Goal: Task Accomplishment & Management: Use online tool/utility

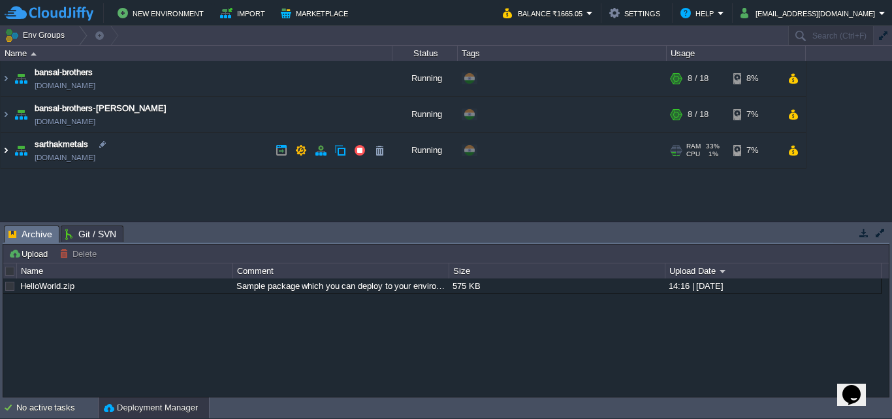
click at [3, 147] on img at bounding box center [6, 150] width 10 height 35
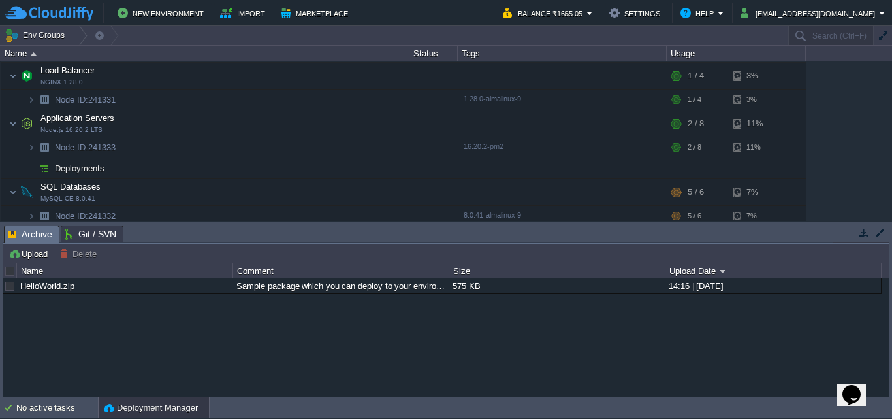
scroll to position [112, 0]
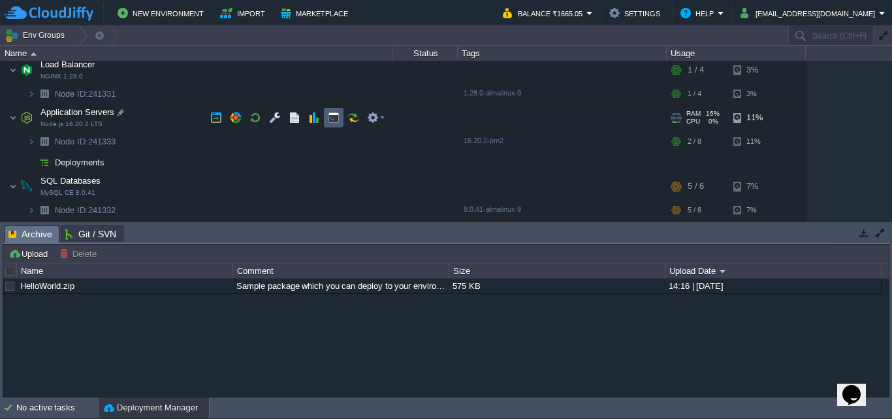
click at [342, 118] on td at bounding box center [334, 118] width 20 height 20
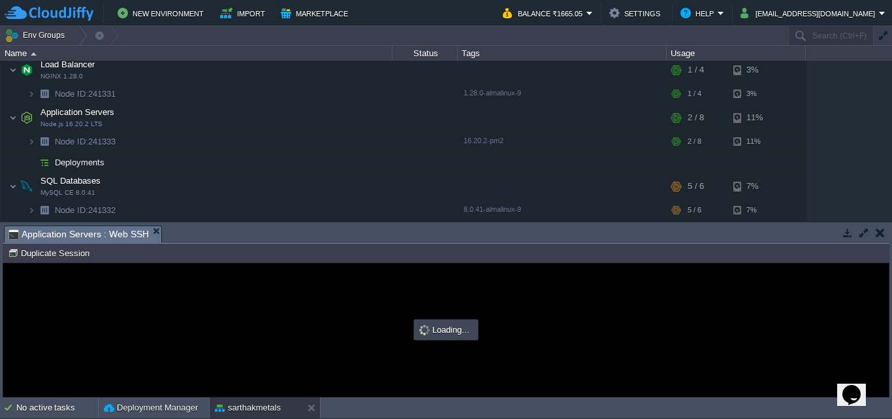
scroll to position [0, 0]
type input "#000000"
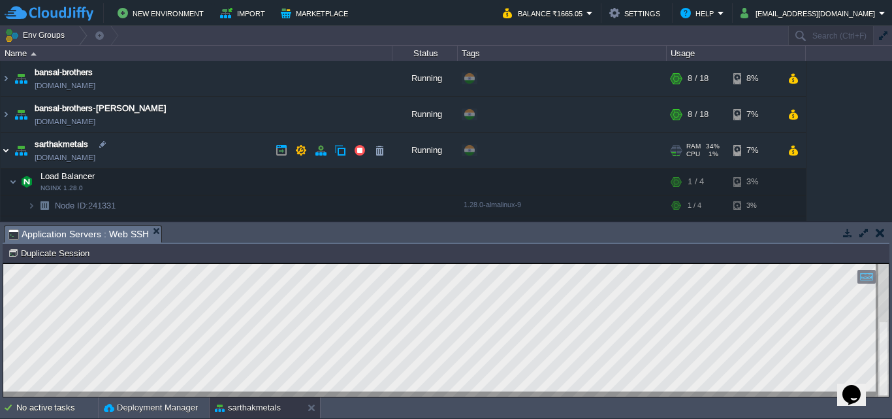
click at [6, 150] on img at bounding box center [6, 150] width 10 height 35
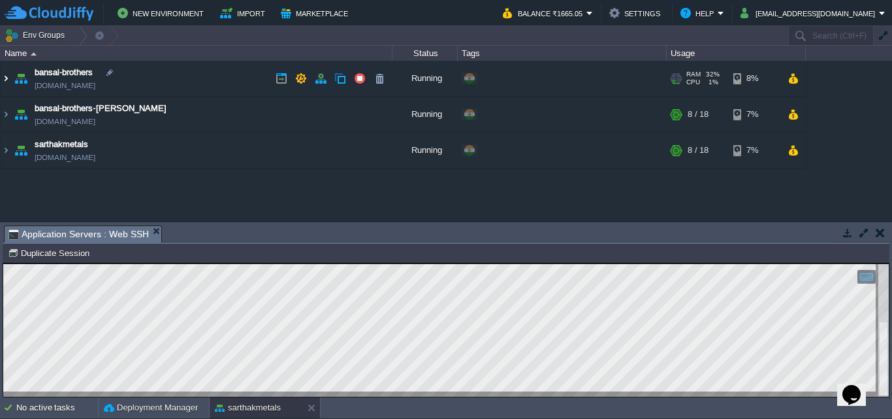
click at [7, 74] on img at bounding box center [6, 78] width 10 height 35
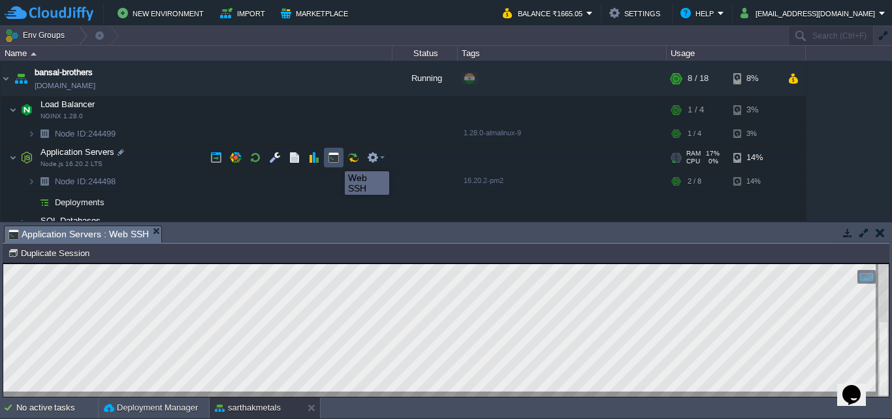
click at [335, 159] on button "button" at bounding box center [334, 158] width 12 height 12
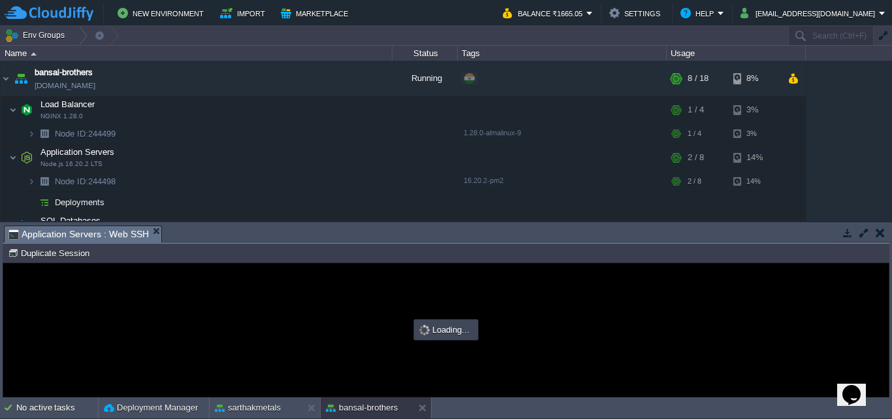
type input "#000000"
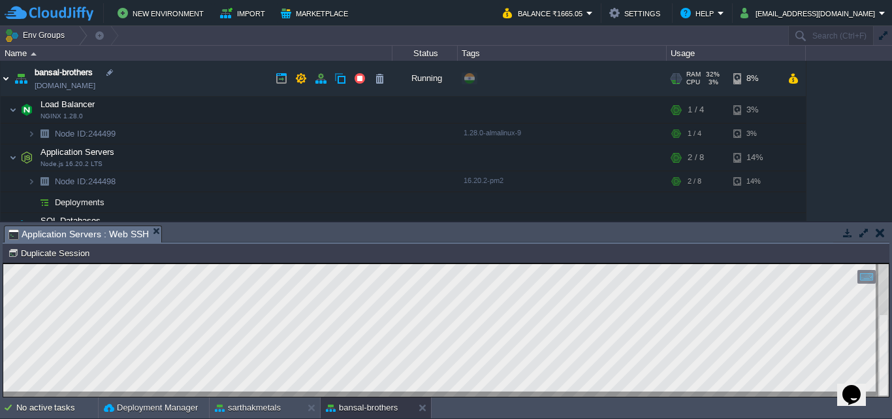
click at [3, 80] on img at bounding box center [6, 78] width 10 height 35
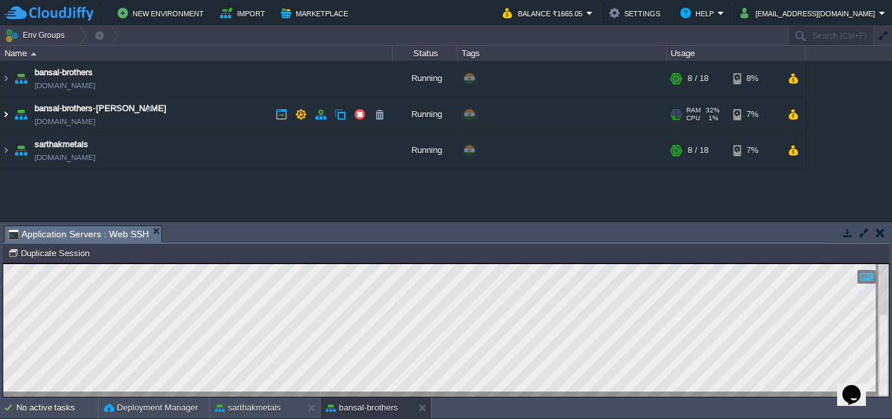
click at [5, 116] on img at bounding box center [6, 114] width 10 height 35
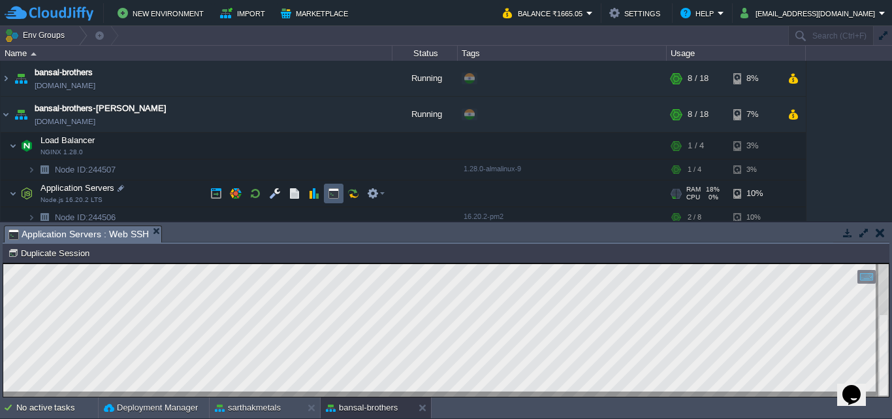
click at [340, 186] on td at bounding box center [334, 194] width 20 height 20
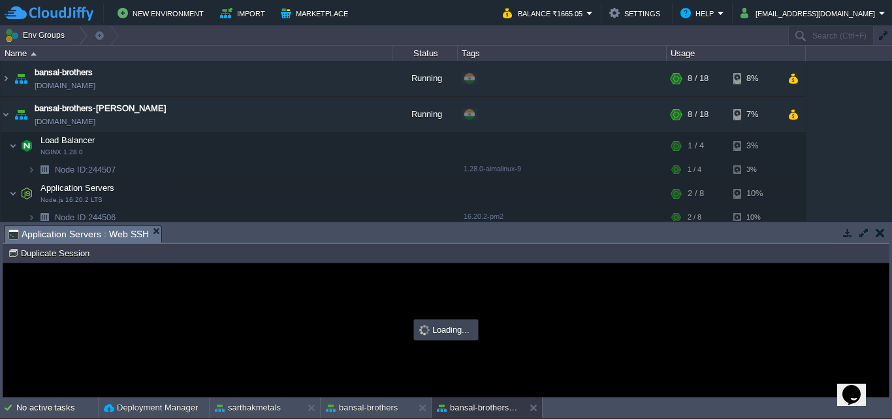
type input "#000000"
